Goal: Find specific page/section: Find specific page/section

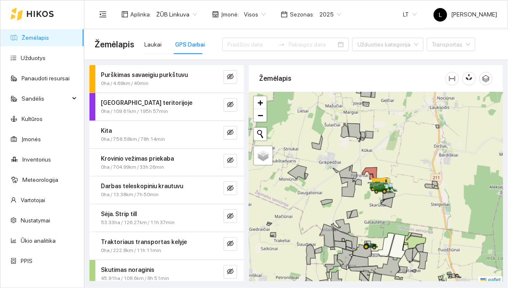
scroll to position [61, 0]
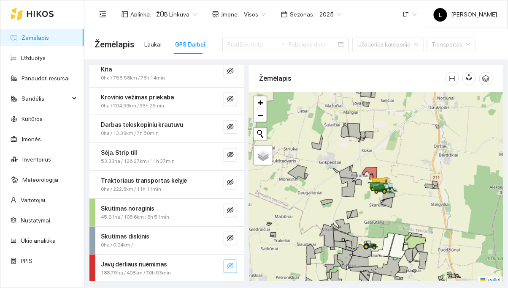
click at [234, 269] on button "button" at bounding box center [231, 266] width 14 height 14
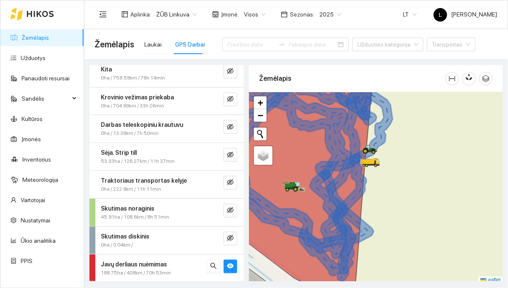
click at [294, 185] on icon at bounding box center [295, 187] width 24 height 10
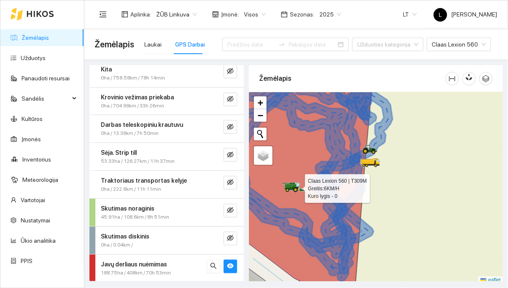
scroll to position [2, 0]
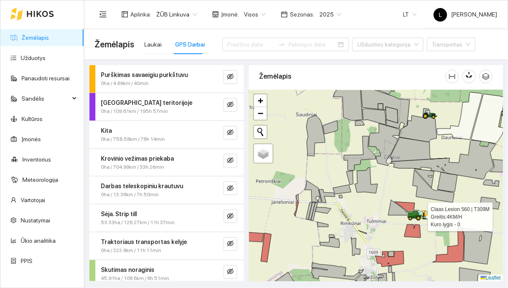
scroll to position [61, 0]
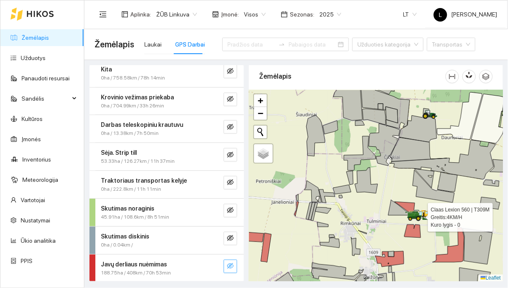
click at [235, 267] on button "button" at bounding box center [231, 266] width 14 height 14
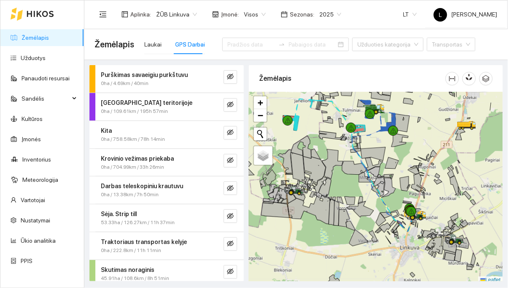
scroll to position [2, 0]
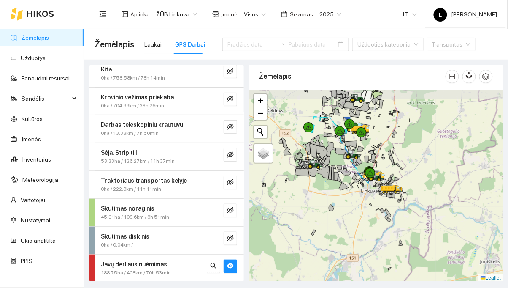
click at [351, 201] on div at bounding box center [376, 185] width 254 height 191
